Goal: Task Accomplishment & Management: Use online tool/utility

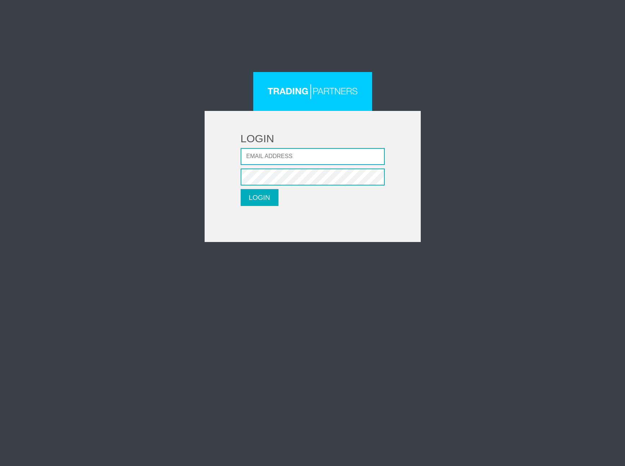
type input "[PERSON_NAME][EMAIL_ADDRESS][DOMAIN_NAME]"
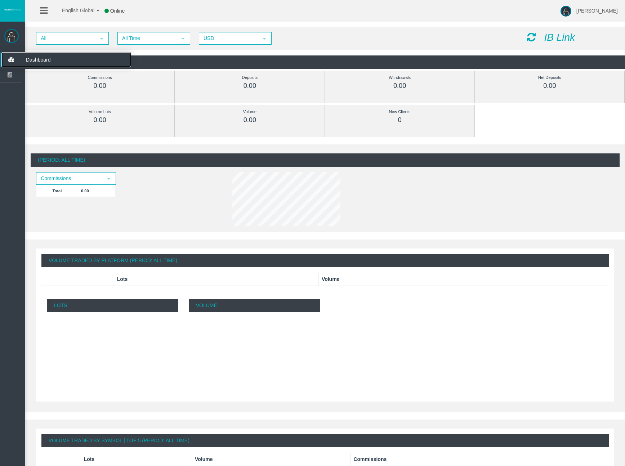
click at [26, 57] on span "Dashboard" at bounding box center [56, 59] width 71 height 15
click at [31, 60] on span "Dashboard" at bounding box center [56, 59] width 71 height 15
click at [30, 60] on span "Dashboard" at bounding box center [56, 59] width 71 height 15
click at [15, 36] on img at bounding box center [11, 36] width 14 height 14
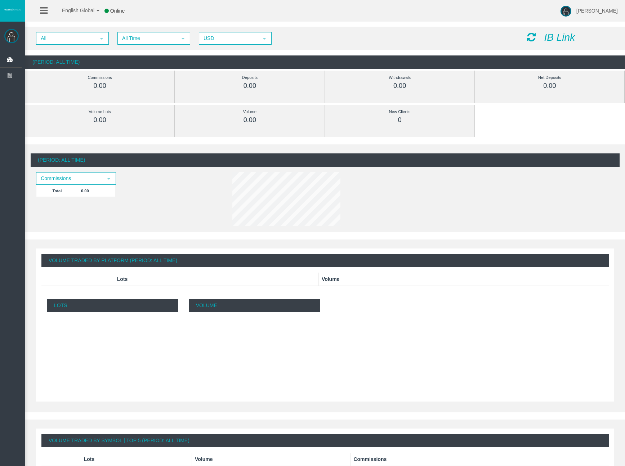
click at [575, 39] on div "IB Link" at bounding box center [571, 37] width 98 height 11
click at [569, 40] on icon "IB Link" at bounding box center [559, 37] width 31 height 11
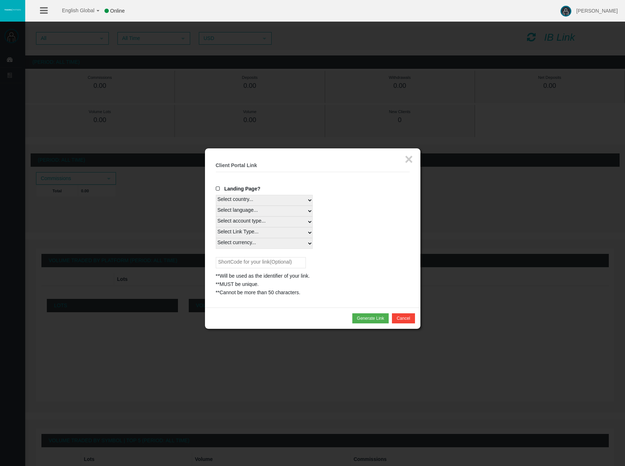
click at [229, 189] on span "Landing Page?" at bounding box center [242, 189] width 36 height 6
click at [0, 0] on input "Landing Page?" at bounding box center [0, 0] width 0 height 0
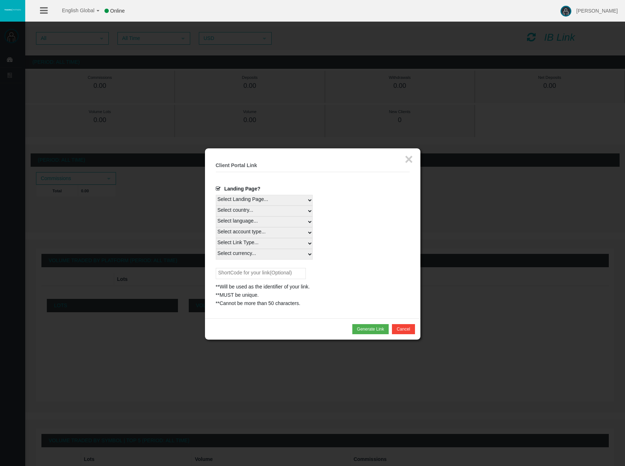
click at [242, 200] on select "Select Landing Page..." at bounding box center [264, 200] width 97 height 11
click at [216, 195] on select "Select Landing Page..." at bounding box center [264, 200] width 97 height 11
click at [307, 197] on select "Select Landing Page..." at bounding box center [264, 200] width 97 height 11
click at [256, 253] on select "Select currency... All Currencies" at bounding box center [264, 254] width 97 height 11
click at [245, 211] on select "Select country... Rest of the World" at bounding box center [264, 211] width 97 height 11
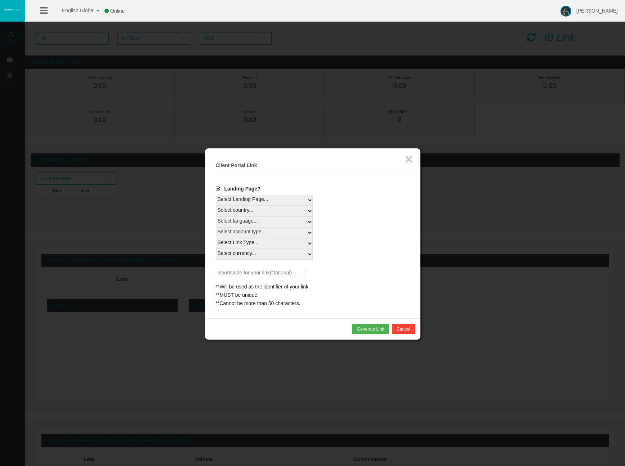
select select
click at [216, 206] on select "Select country... Rest of the World" at bounding box center [264, 211] width 97 height 11
click at [243, 220] on select "Select language... English Japanese Chinese Portuguese Spanish Czech German Fre…" at bounding box center [264, 222] width 97 height 11
select select
click at [216, 217] on select "Select language... English Japanese Chinese Portuguese Spanish Czech German Fre…" at bounding box center [264, 222] width 97 height 11
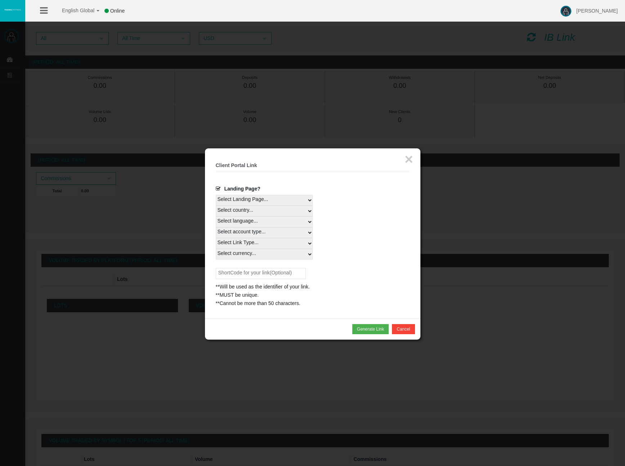
click at [243, 212] on select "Select country... Rest of the World" at bounding box center [264, 211] width 97 height 11
click at [216, 206] on select "Select country... Rest of the World" at bounding box center [264, 211] width 97 height 11
click at [238, 231] on select "Select account type... All Platforms" at bounding box center [264, 232] width 97 height 11
select select
click at [216, 227] on select "Select account type... All Platforms" at bounding box center [264, 232] width 97 height 11
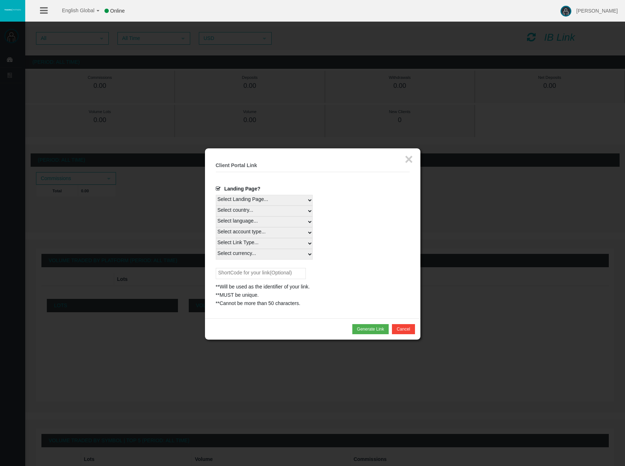
click at [237, 242] on select "Select Link Type..." at bounding box center [264, 243] width 97 height 11
click at [216, 238] on select "Select Link Type..." at bounding box center [264, 243] width 97 height 11
click at [245, 255] on select "Select currency... All Currencies" at bounding box center [264, 254] width 97 height 11
select select "All Currencies"
click at [216, 249] on select "Select currency... All Currencies" at bounding box center [264, 254] width 97 height 11
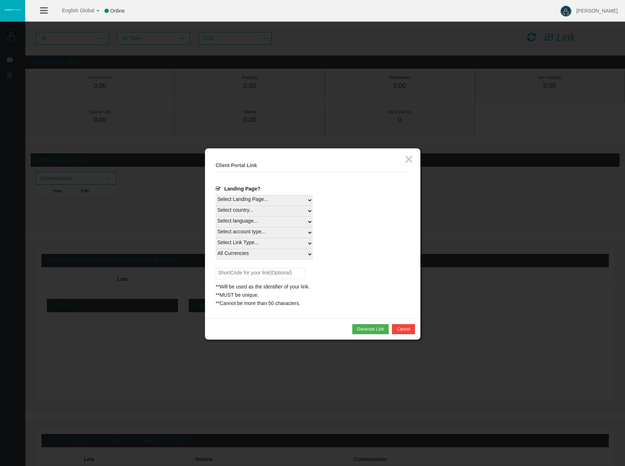
click at [244, 210] on select "Select country... Rest of the World" at bounding box center [264, 211] width 97 height 11
select select
click at [216, 206] on select "Select country... Rest of the World" at bounding box center [264, 211] width 97 height 11
click at [254, 201] on select "Select Landing Page..." at bounding box center [264, 200] width 97 height 11
click at [373, 329] on button "Generate Link" at bounding box center [370, 329] width 36 height 10
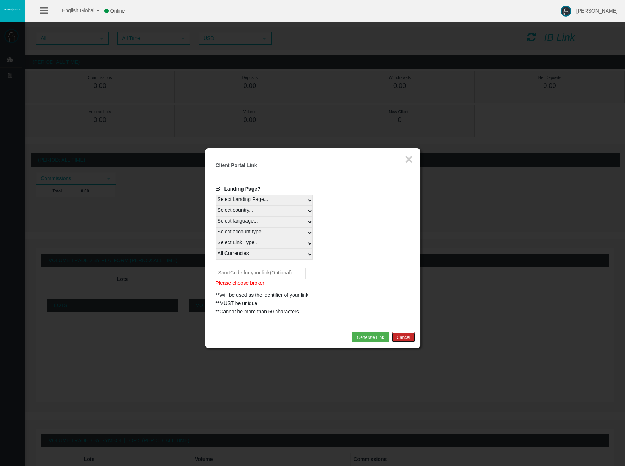
click at [409, 338] on button "Cancel" at bounding box center [403, 338] width 23 height 10
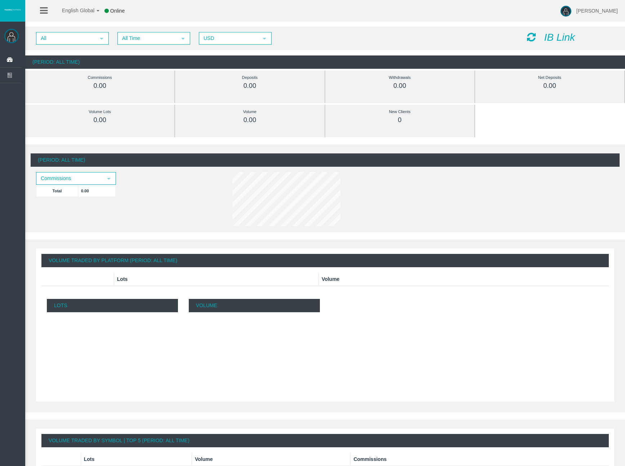
click at [565, 40] on icon "IB Link" at bounding box center [559, 37] width 31 height 11
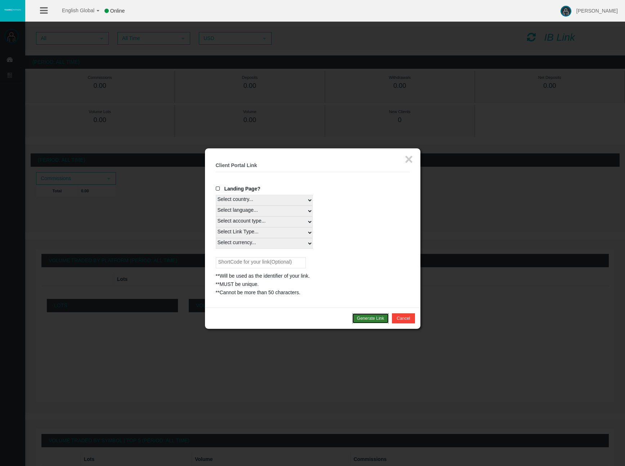
click at [366, 319] on button "Generate Link" at bounding box center [370, 318] width 36 height 10
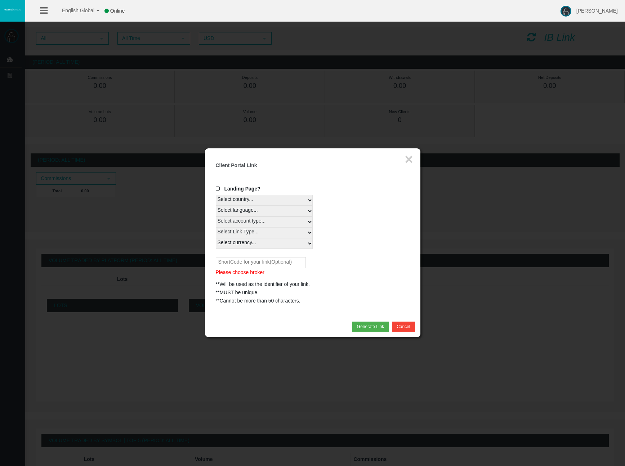
click at [240, 265] on input "text" at bounding box center [261, 262] width 90 height 11
click at [320, 266] on div "Please choose broker **Will be used as the identifier of your link. **MUST be u…" at bounding box center [313, 281] width 194 height 48
click at [249, 260] on input "text" at bounding box center [261, 262] width 90 height 11
type input "id"
click at [362, 323] on button "Generate Link" at bounding box center [370, 327] width 36 height 10
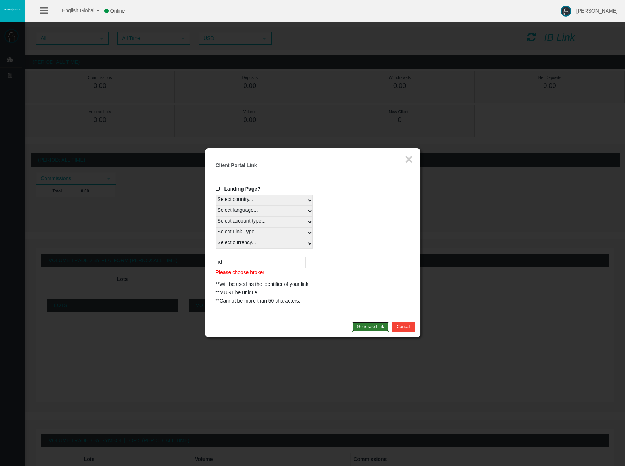
click at [363, 325] on button "Generate Link" at bounding box center [370, 327] width 36 height 10
click at [251, 269] on p "Please choose broker" at bounding box center [313, 272] width 194 height 8
click at [255, 264] on input "id" at bounding box center [261, 262] width 90 height 11
click at [259, 200] on select "Select country... Rest of the World" at bounding box center [264, 200] width 97 height 11
click at [406, 327] on button "Cancel" at bounding box center [403, 327] width 23 height 10
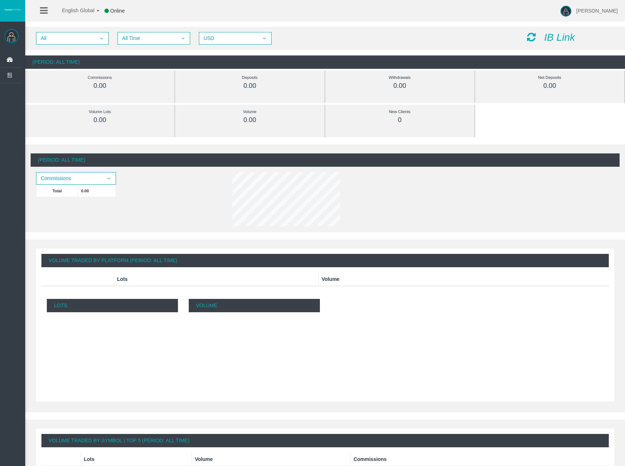
click at [193, 339] on rect at bounding box center [254, 355] width 131 height 71
drag, startPoint x: 57, startPoint y: 61, endPoint x: 93, endPoint y: 55, distance: 36.2
click at [57, 61] on div "(Period: All Time)" at bounding box center [325, 61] width 600 height 13
click at [590, 13] on span "[PERSON_NAME]" at bounding box center [596, 11] width 41 height 6
click at [45, 9] on icon at bounding box center [44, 10] width 8 height 9
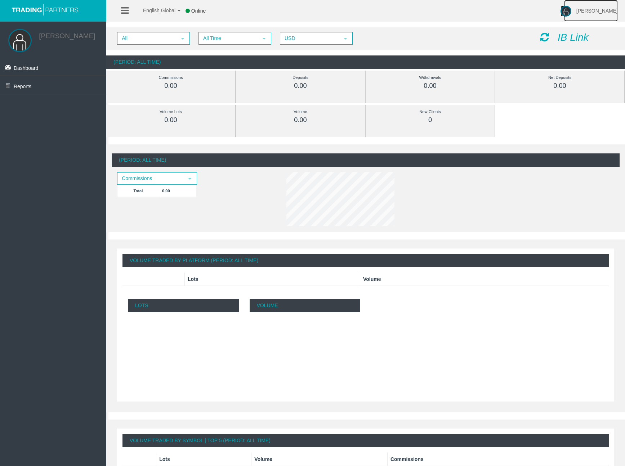
click at [590, 11] on span "[PERSON_NAME]" at bounding box center [596, 11] width 41 height 6
click at [586, 28] on link "Help" at bounding box center [594, 28] width 65 height 15
click at [599, 11] on span "[PERSON_NAME]" at bounding box center [596, 11] width 41 height 6
click at [589, 31] on link "Help" at bounding box center [594, 28] width 65 height 15
